Goal: Information Seeking & Learning: Find specific page/section

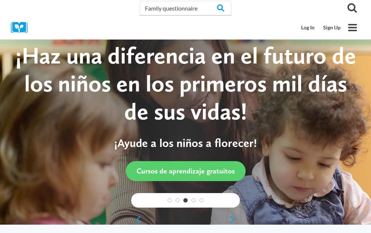
type input "Family questionnaire"
click at [214, 8] on input "Search" at bounding box center [217, 8] width 28 height 14
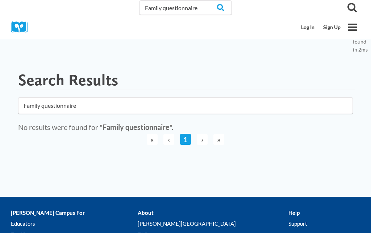
scroll to position [11, 0]
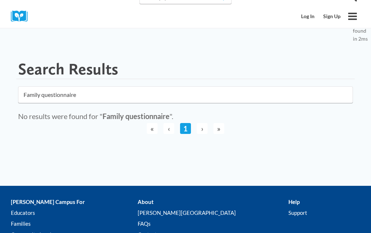
click at [203, 129] on span "›" at bounding box center [202, 128] width 11 height 11
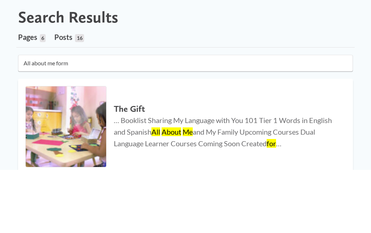
type input "All about me form"
click button "submit" at bounding box center [0, 0] width 0 height 0
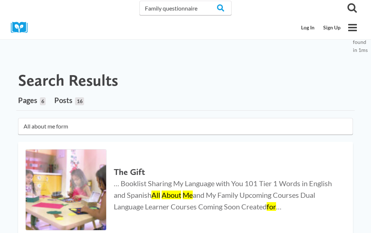
click at [354, 30] on icon "Open menu" at bounding box center [352, 27] width 9 height 7
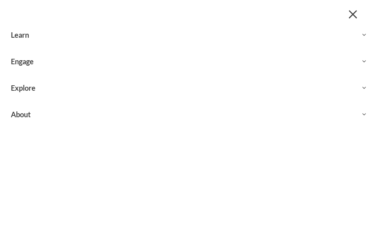
click at [366, 87] on icon "Expand" at bounding box center [364, 88] width 6 height 6
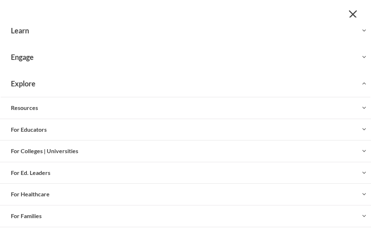
click at [38, 111] on button "Toggle child menu Expand" at bounding box center [185, 107] width 371 height 21
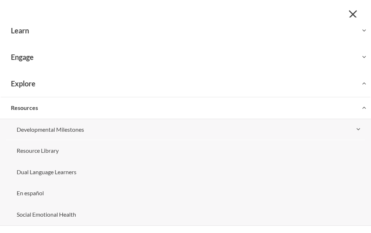
click at [355, 12] on span "Close menu" at bounding box center [352, 14] width 8 height 8
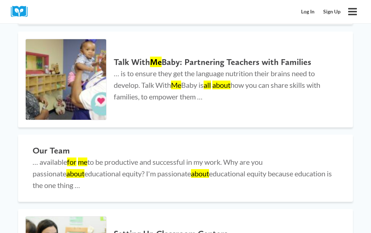
scroll to position [418, 0]
